Goal: Find specific fact: Find specific fact

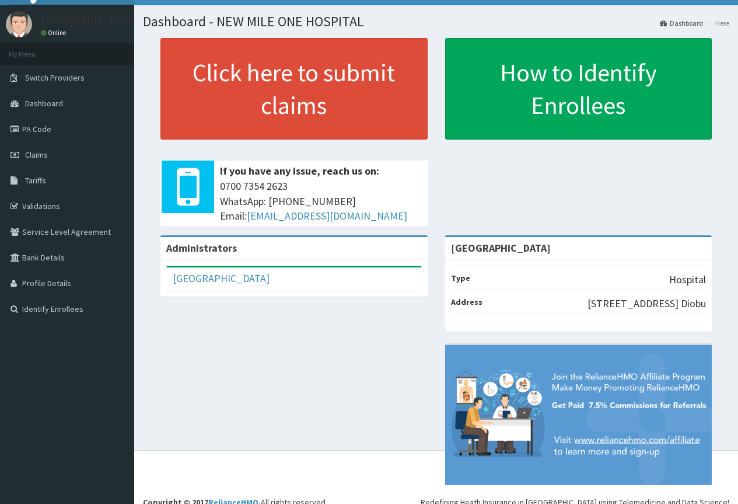
scroll to position [37, 0]
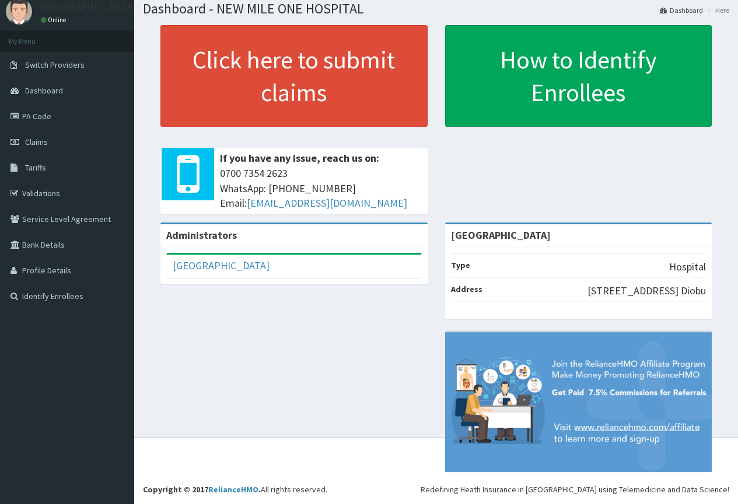
click at [638, 426] on img at bounding box center [578, 401] width 267 height 139
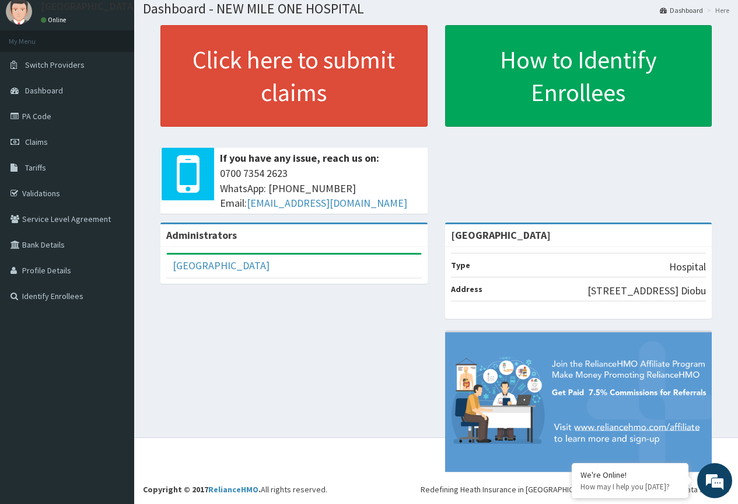
scroll to position [0, 0]
click at [53, 124] on link "PA Code" at bounding box center [67, 116] width 134 height 26
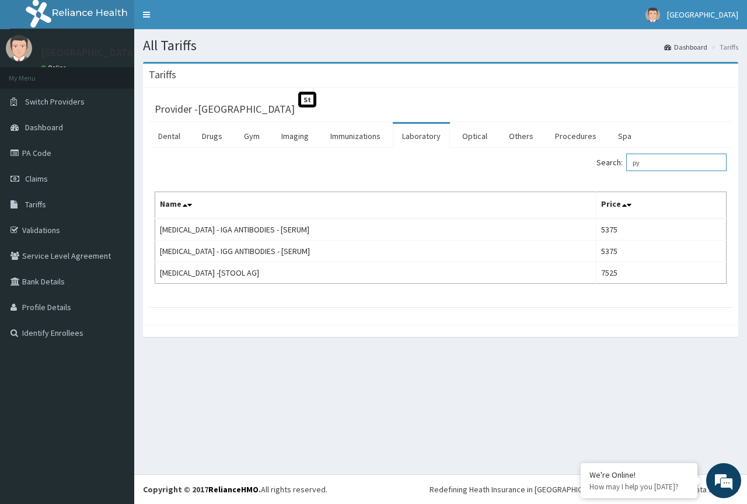
type input "p"
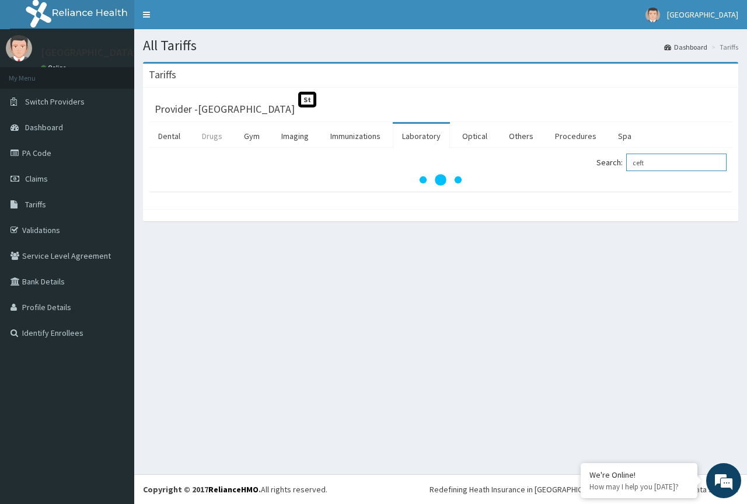
type input "ceft"
click at [216, 133] on link "Drugs" at bounding box center [212, 136] width 39 height 25
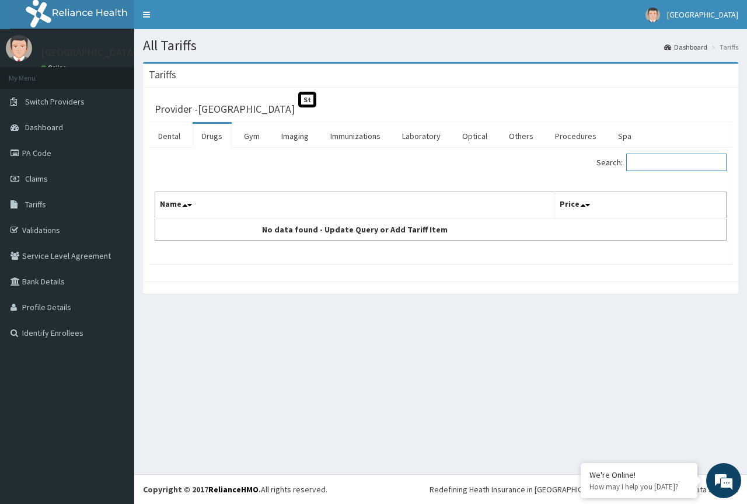
click at [664, 165] on input "Search:" at bounding box center [676, 162] width 100 height 18
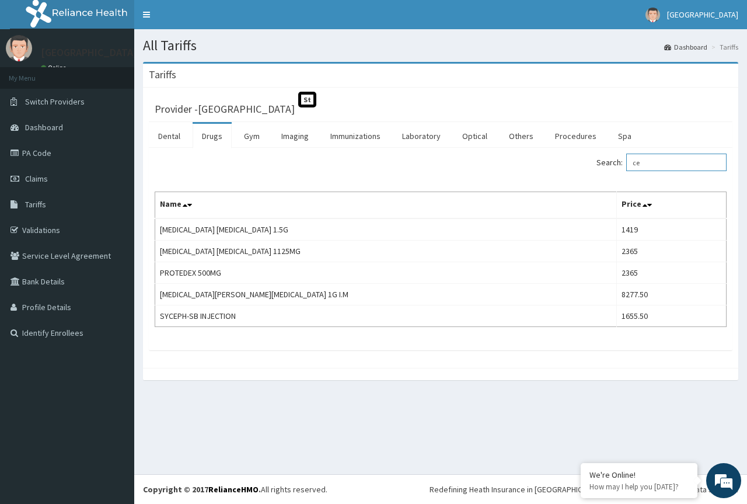
type input "c"
type input "o"
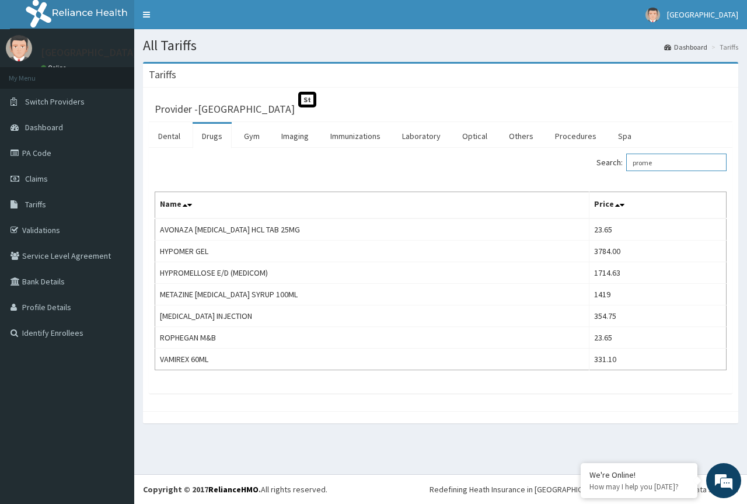
type input "prome"
